Goal: Find specific page/section: Find specific page/section

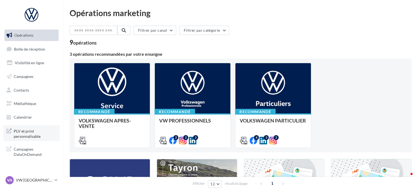
click at [31, 136] on span "PLV et print personnalisable" at bounding box center [35, 134] width 43 height 12
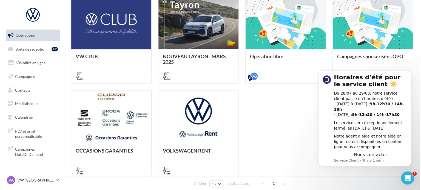
scroll to position [164, 0]
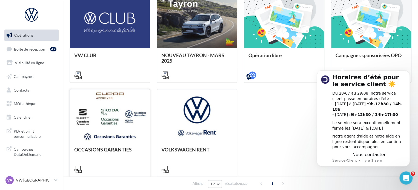
click at [104, 127] on div at bounding box center [110, 117] width 80 height 54
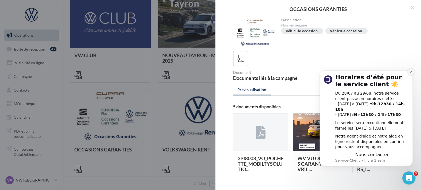
click at [411, 73] on icon "Dismiss notification" at bounding box center [410, 71] width 3 height 3
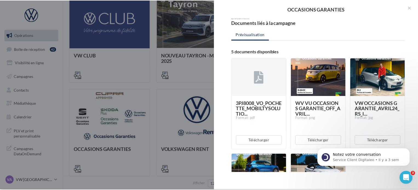
scroll to position [27, 0]
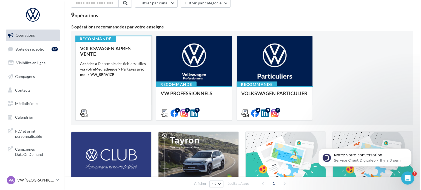
scroll to position [27, 0]
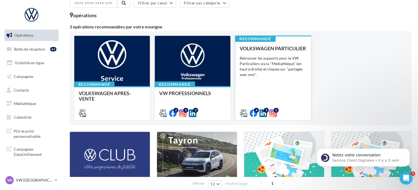
click at [257, 88] on div "VOLKSWAGEN PARTICULIER Retrouver les supports pour le VW Particuliers via la "M…" at bounding box center [273, 81] width 67 height 70
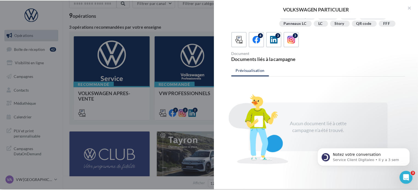
scroll to position [123, 0]
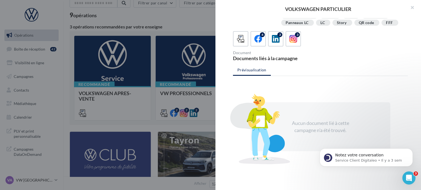
click at [179, 120] on div at bounding box center [210, 95] width 421 height 190
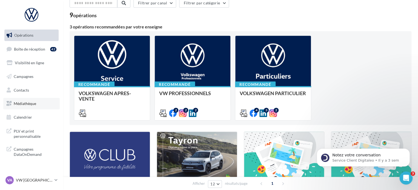
click at [27, 99] on link "Médiathèque" at bounding box center [31, 104] width 56 height 12
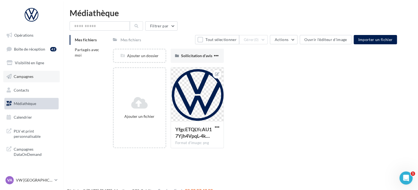
click at [33, 72] on link "Campagnes" at bounding box center [31, 77] width 56 height 12
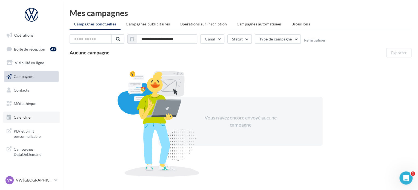
click at [31, 115] on span "Calendrier" at bounding box center [23, 117] width 18 height 5
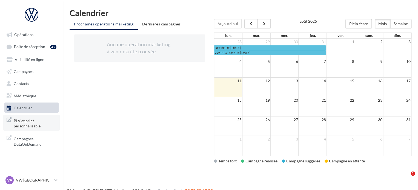
click at [27, 124] on span "PLV et print personnalisable" at bounding box center [35, 123] width 43 height 12
